Goal: Information Seeking & Learning: Learn about a topic

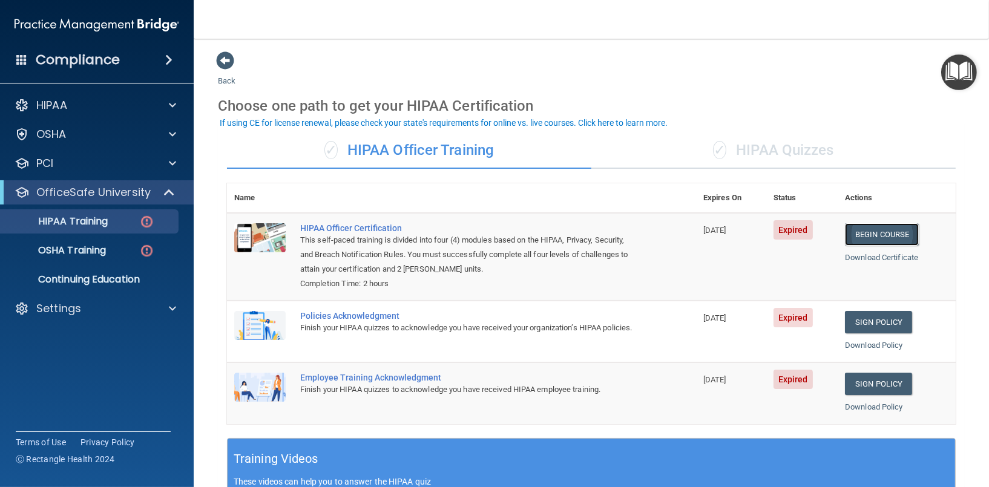
click at [872, 231] on link "Begin Course" at bounding box center [882, 234] width 74 height 22
